Goal: Task Accomplishment & Management: Manage account settings

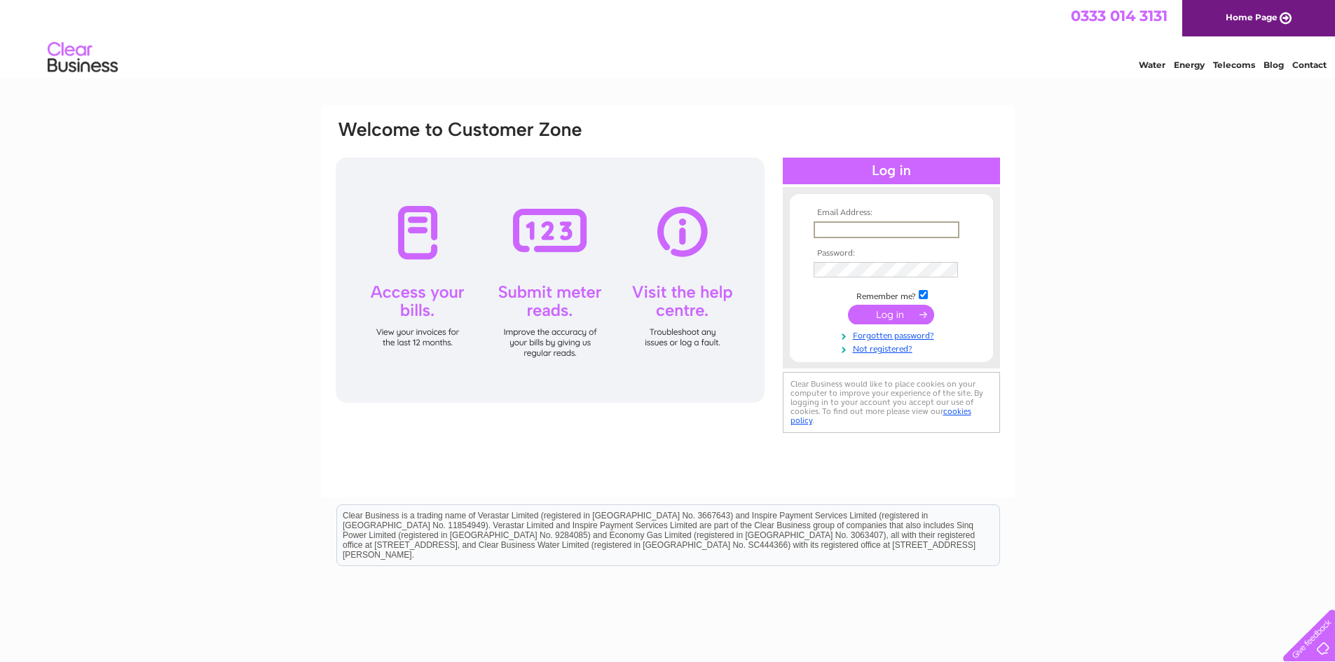
paste input "[PERSON_NAME][EMAIL_ADDRESS][DOMAIN_NAME]"
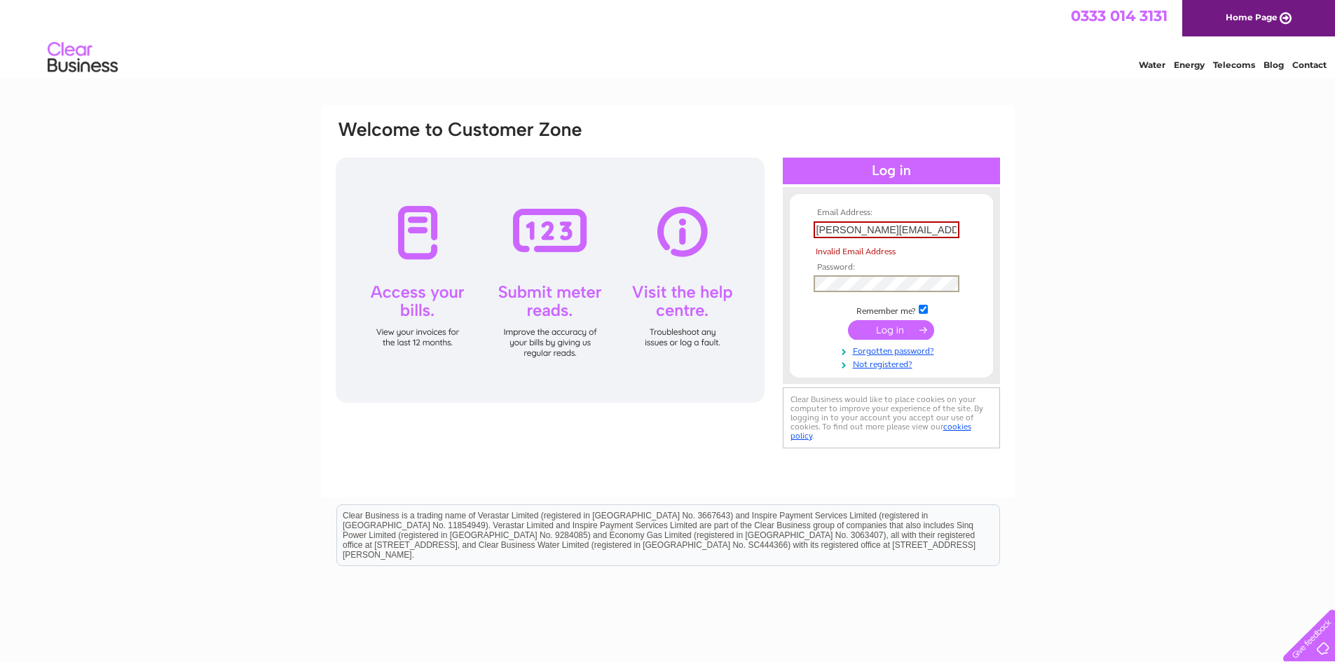
click at [880, 329] on input "submit" at bounding box center [891, 330] width 86 height 20
type input "m"
type input "[PERSON_NAME][EMAIL_ADDRESS][DOMAIN_NAME]"
click at [891, 325] on input "submit" at bounding box center [891, 329] width 86 height 20
drag, startPoint x: 955, startPoint y: 231, endPoint x: 707, endPoint y: 219, distance: 247.7
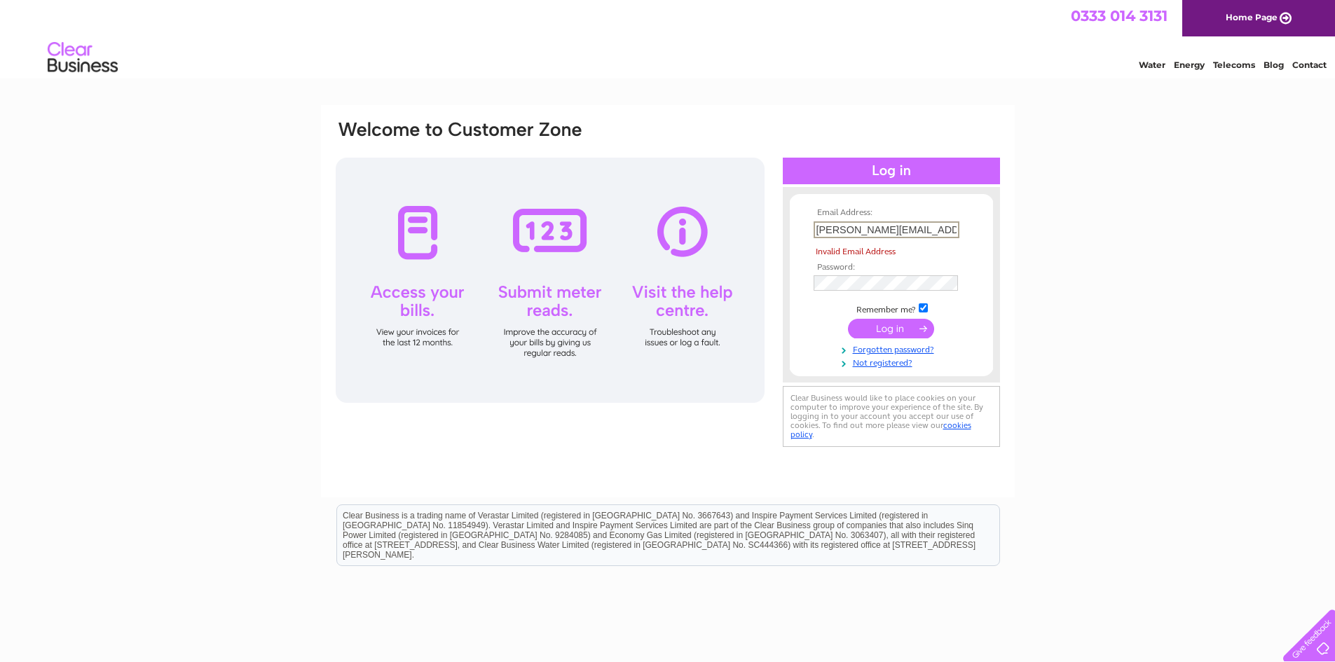
click at [707, 219] on div "Email Address: [PERSON_NAME][EMAIL_ADDRESS][DOMAIN_NAME] Invalid Email Address …" at bounding box center [667, 285] width 667 height 332
paste input "[PERSON_NAME][EMAIL_ADDRESS][DOMAIN_NAME]"
type input "[PERSON_NAME][EMAIL_ADDRESS][DOMAIN_NAME]"
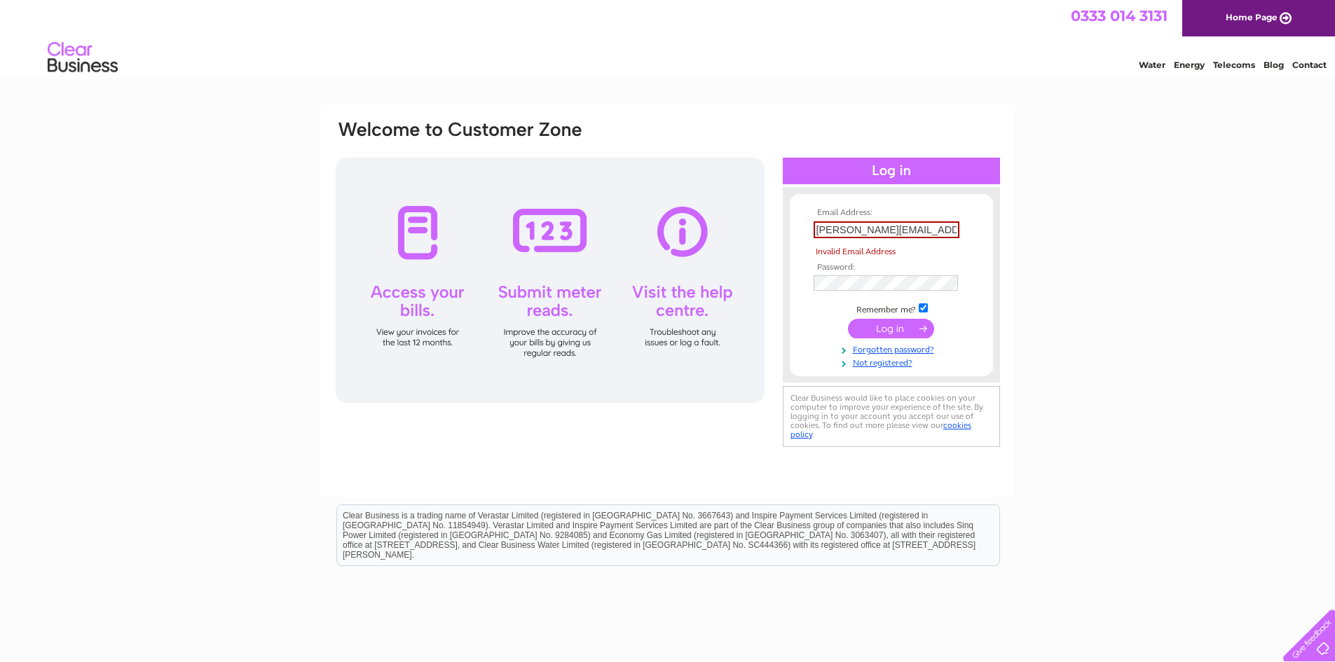
click at [889, 325] on input "submit" at bounding box center [891, 329] width 86 height 20
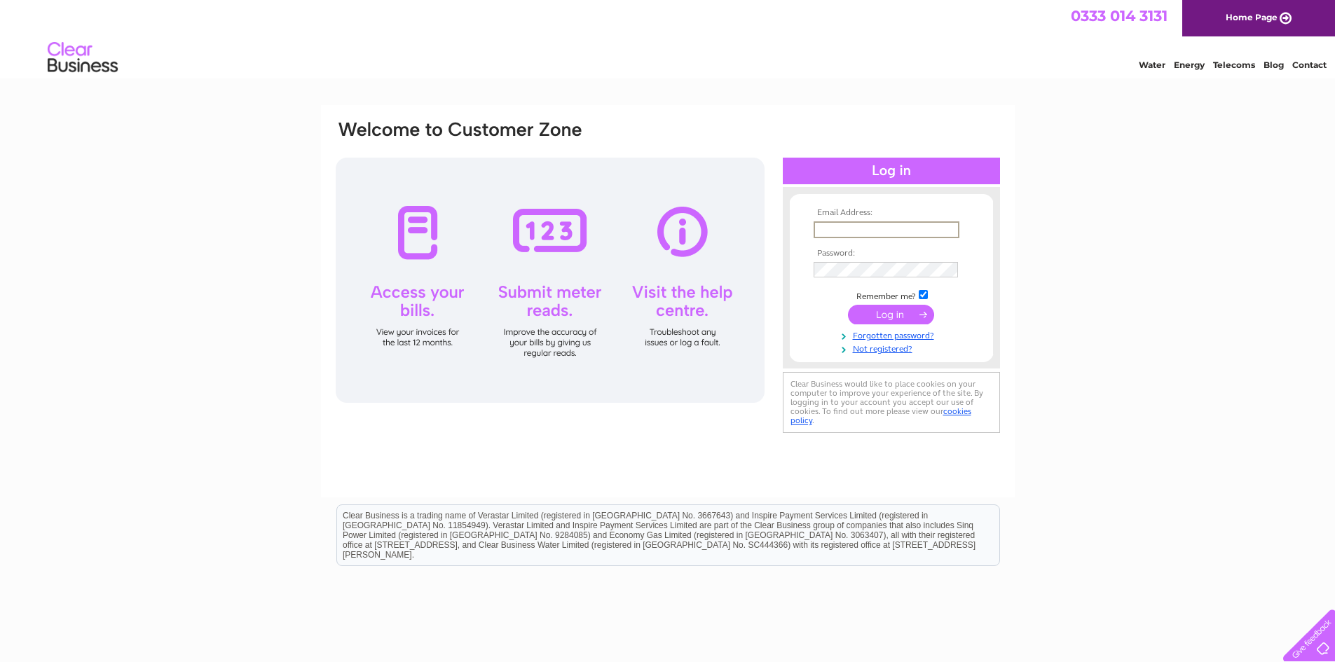
click at [862, 223] on input "text" at bounding box center [887, 229] width 146 height 17
type input "[PERSON_NAME][EMAIL_ADDRESS][DOMAIN_NAME]"
click at [836, 264] on tbody "Email Address: [PERSON_NAME][EMAIL_ADDRESS][DOMAIN_NAME] Password: Remember me?" at bounding box center [891, 281] width 163 height 146
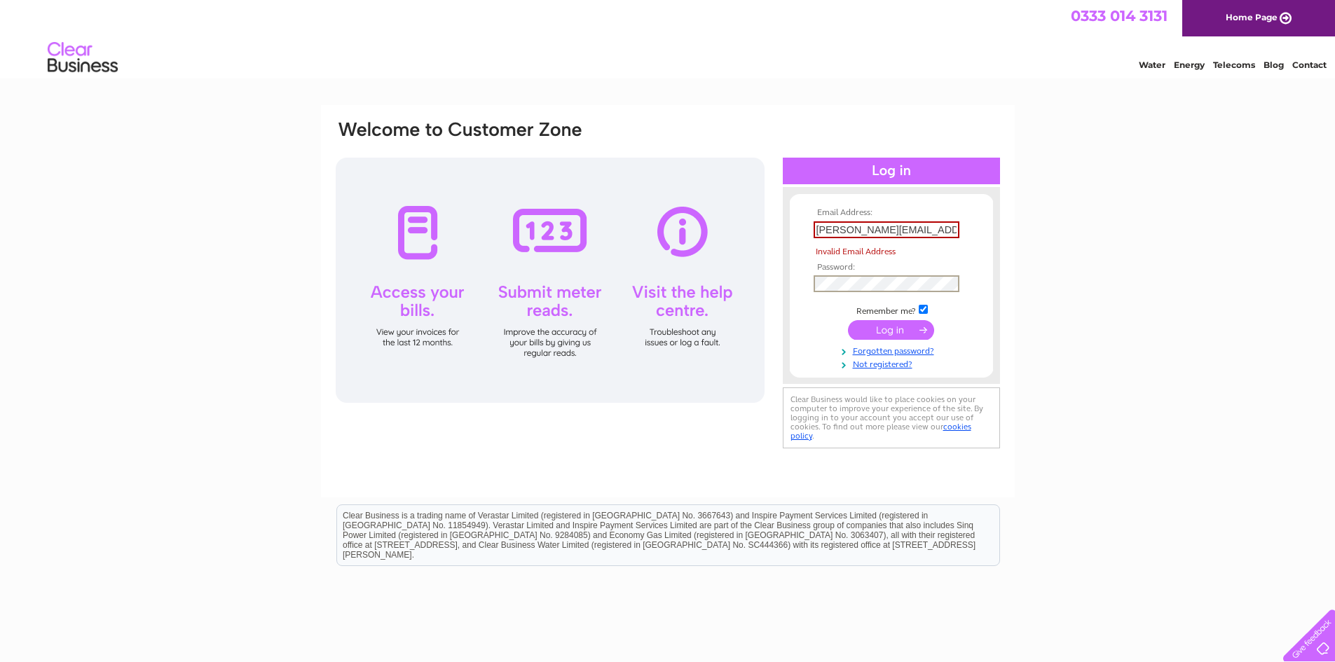
click at [934, 249] on span "Invalid Email Address" at bounding box center [894, 252] width 160 height 14
